Goal: Navigation & Orientation: Find specific page/section

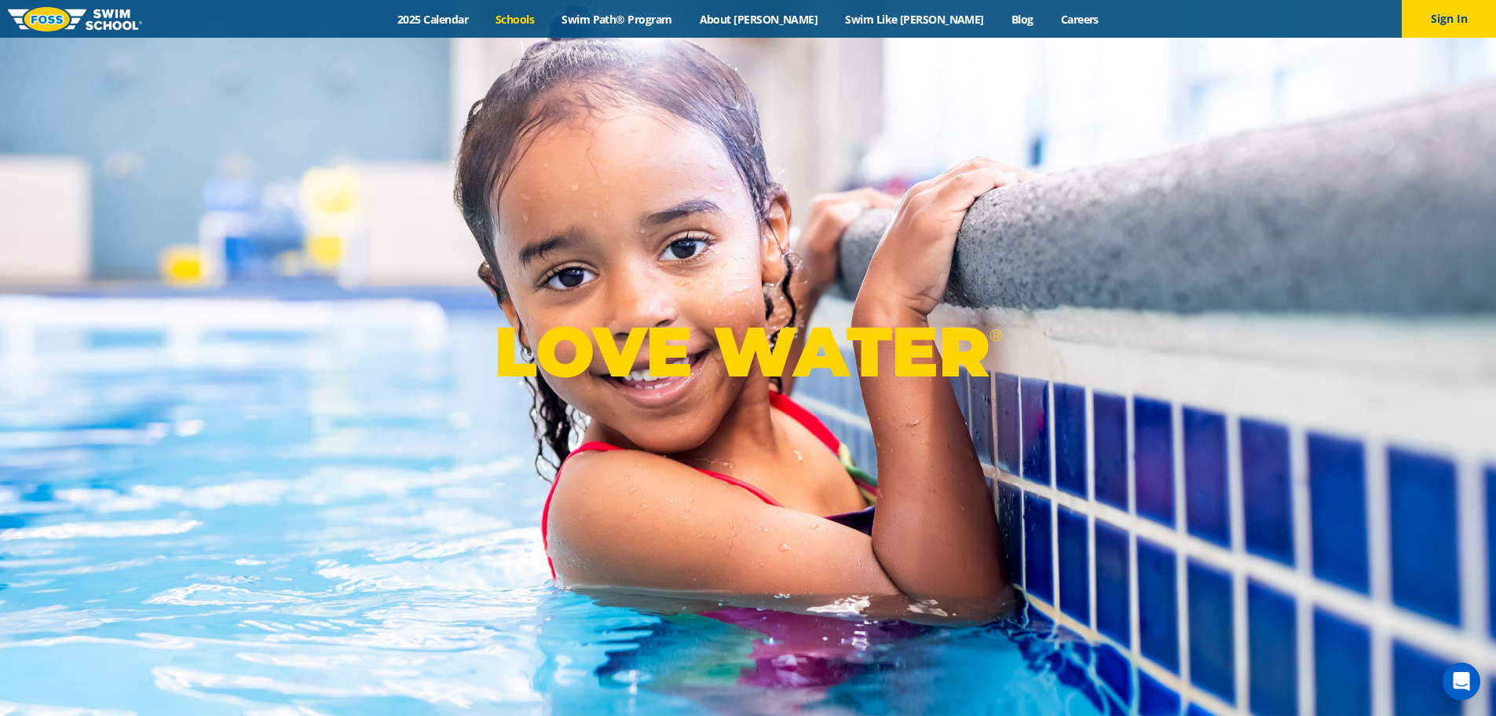
click at [548, 15] on link "Schools" at bounding box center [515, 19] width 66 height 15
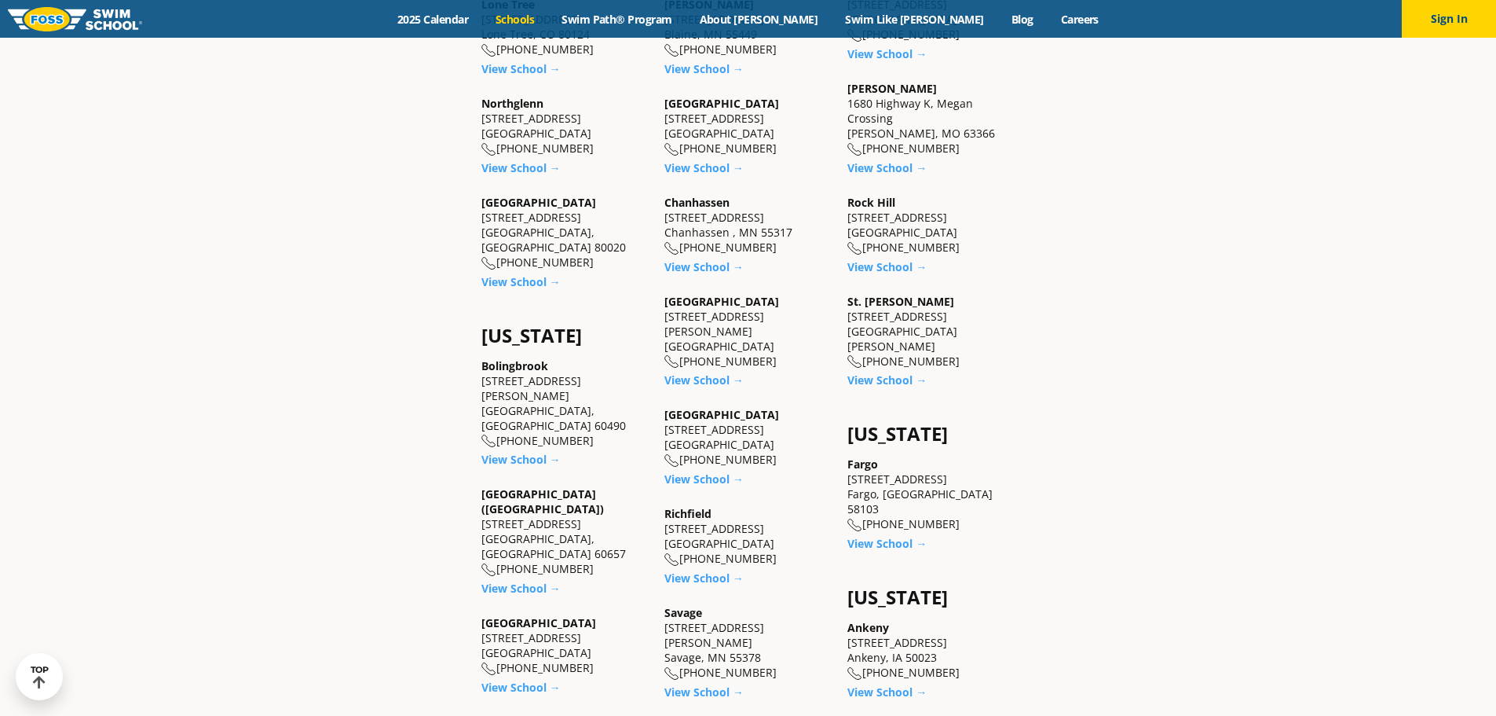
scroll to position [1100, 0]
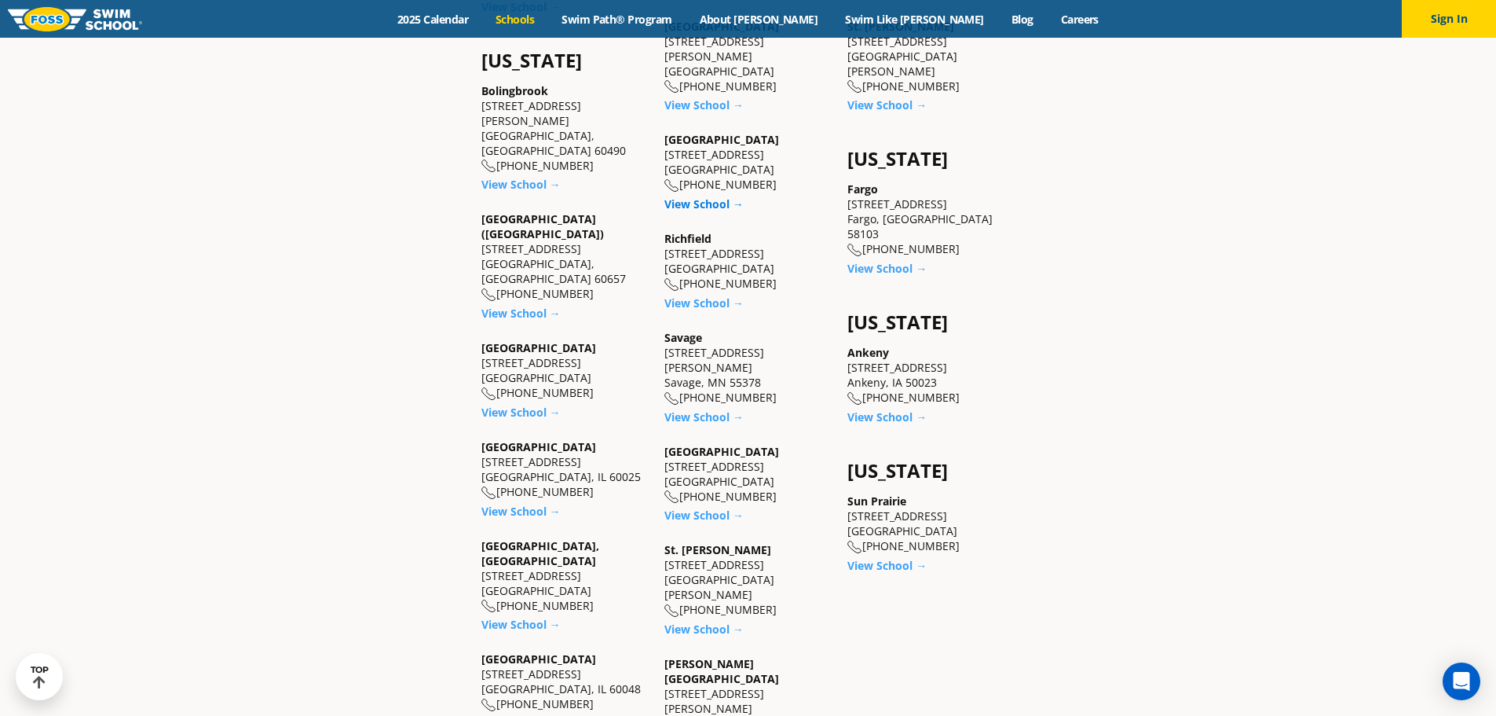
click at [691, 196] on link "View School →" at bounding box center [703, 203] width 79 height 15
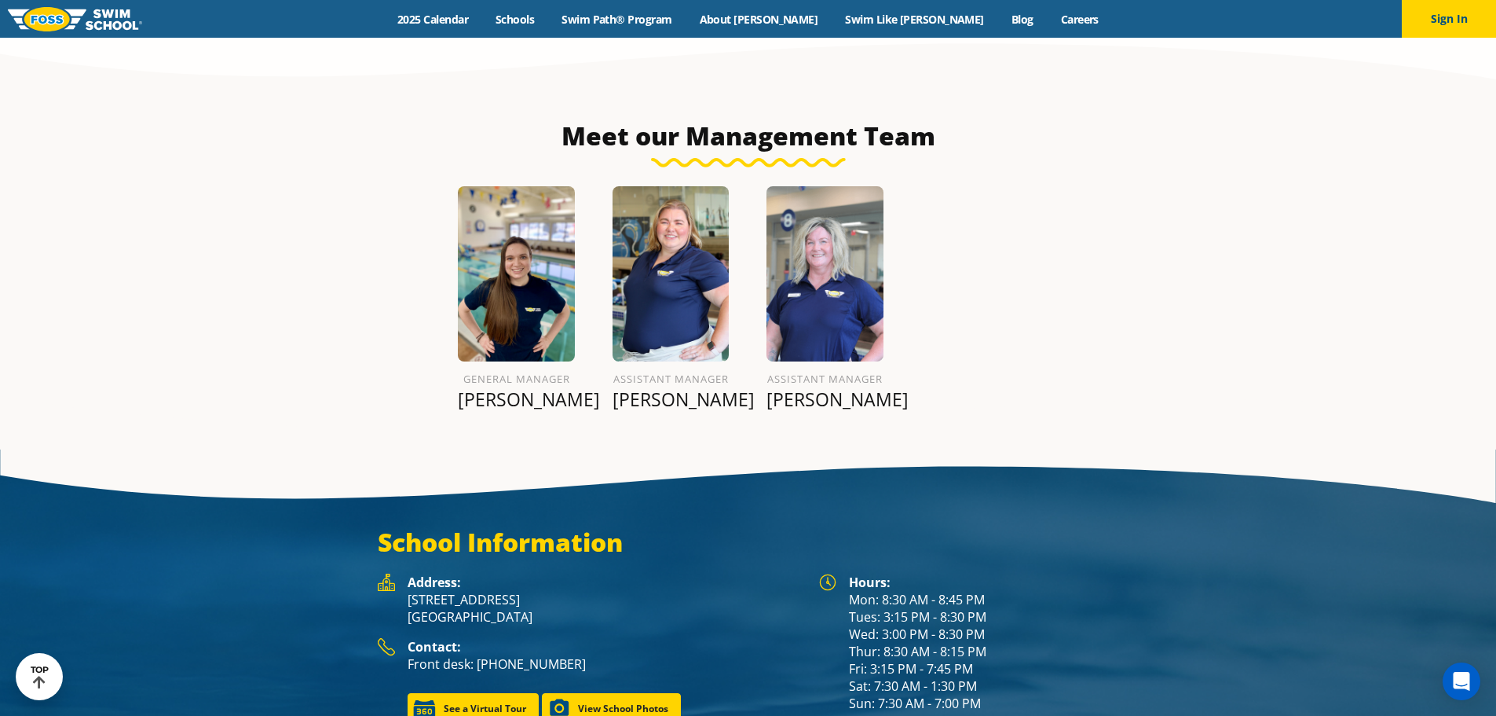
scroll to position [1964, 0]
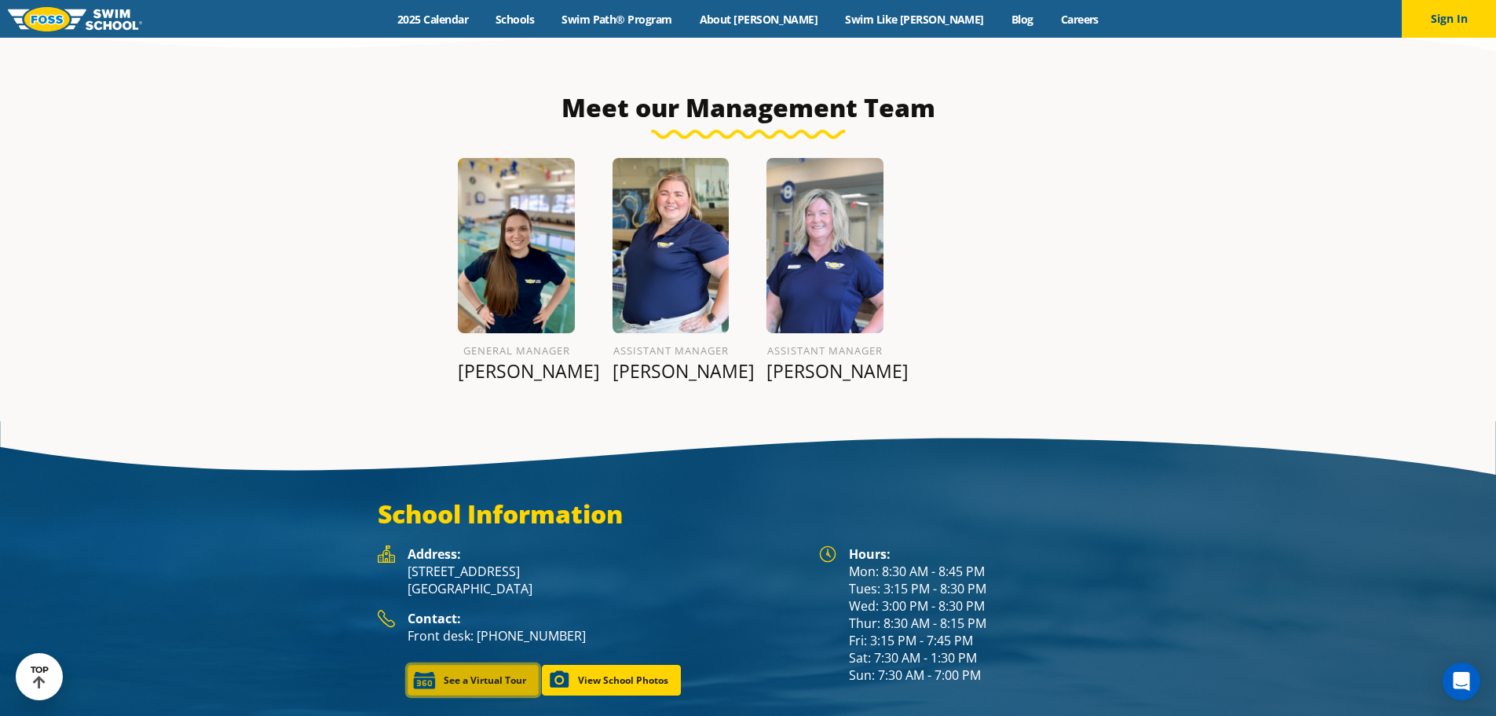
click at [490, 664] on link "See a Virtual Tour" at bounding box center [473, 679] width 131 height 31
